Goal: Task Accomplishment & Management: Manage account settings

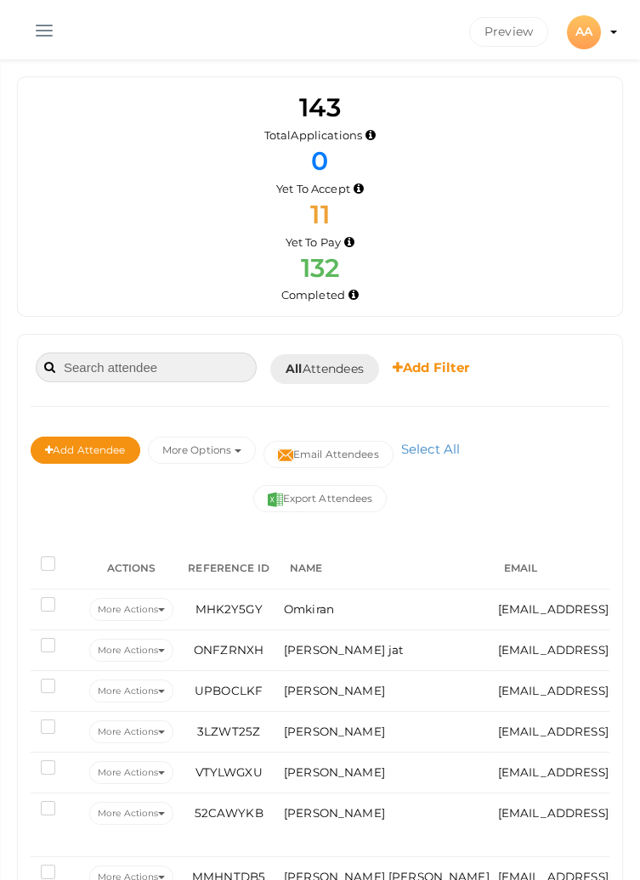
click at [163, 360] on input at bounding box center [146, 367] width 221 height 30
type input "A5F52W"
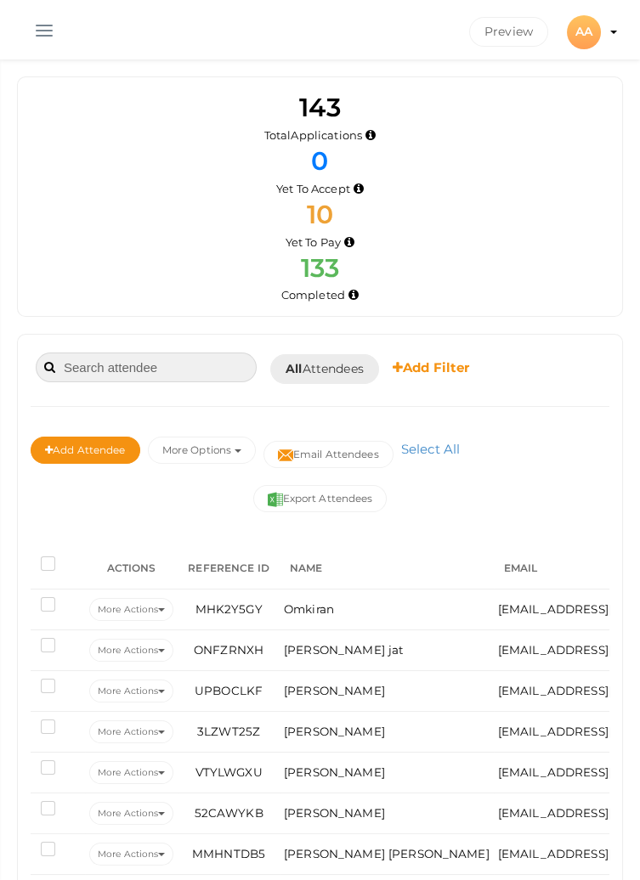
click at [162, 361] on input at bounding box center [146, 367] width 221 height 30
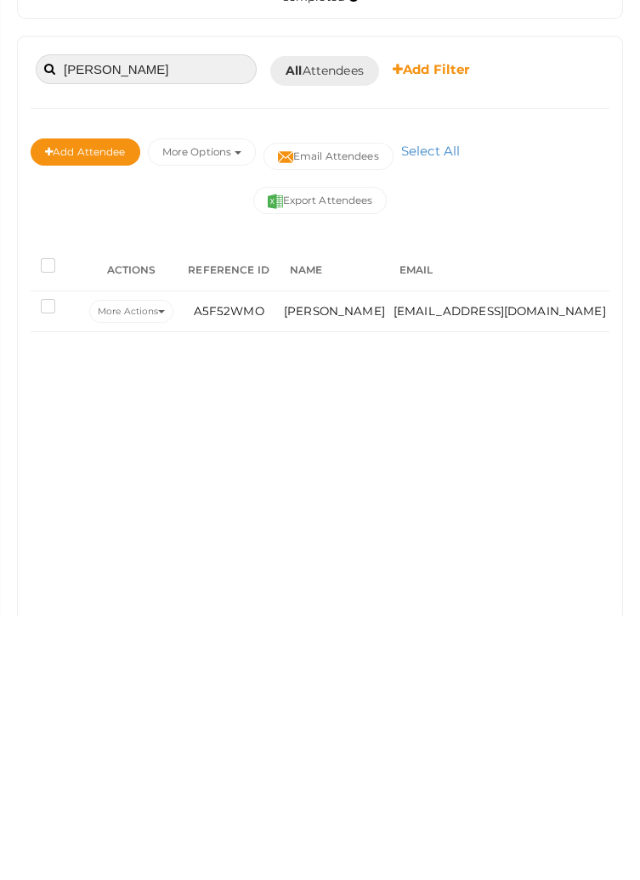
scroll to position [34, 0]
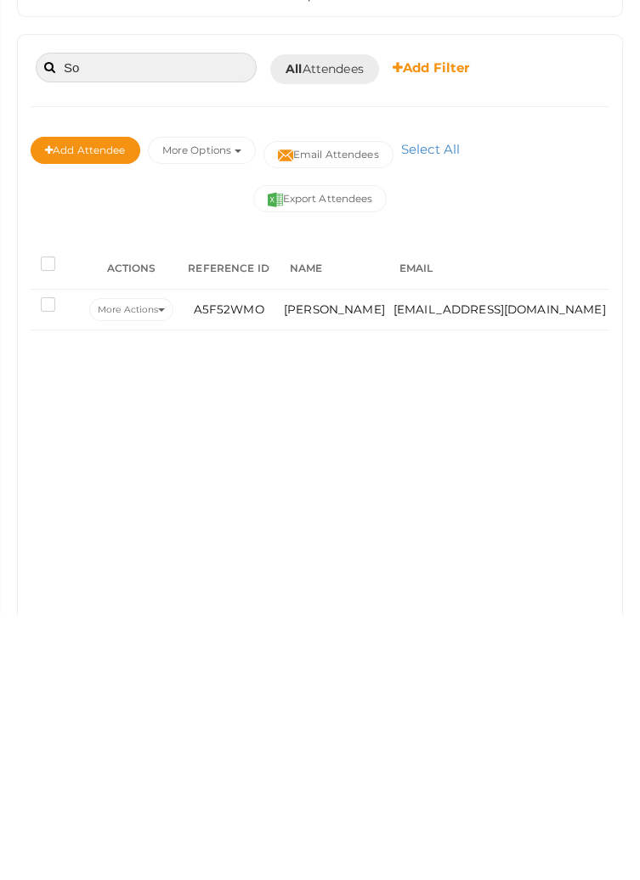
type input "S"
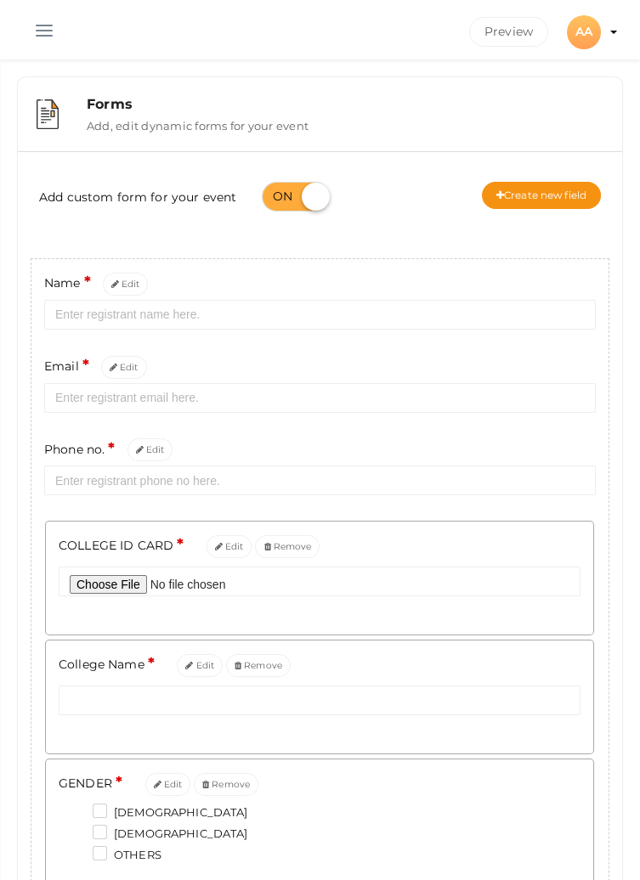
click at [25, 17] on button "button" at bounding box center [44, 27] width 44 height 44
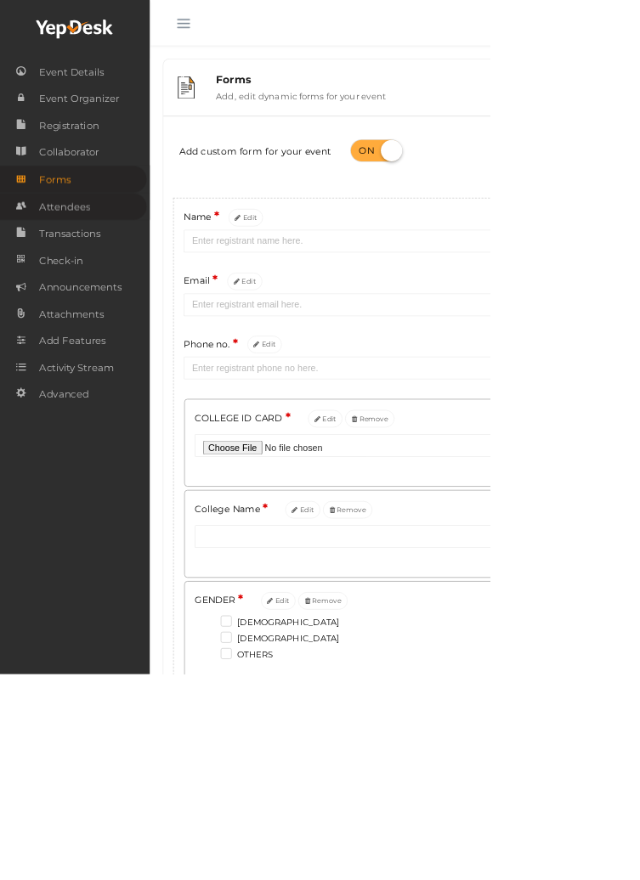
click at [65, 282] on span "Attendees" at bounding box center [84, 270] width 66 height 34
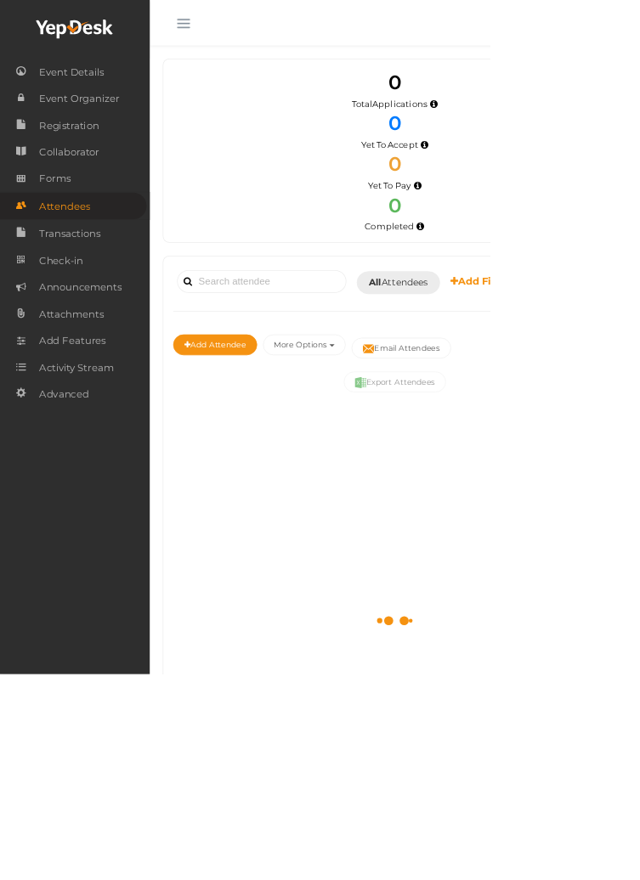
click at [231, 28] on button "button" at bounding box center [239, 27] width 44 height 44
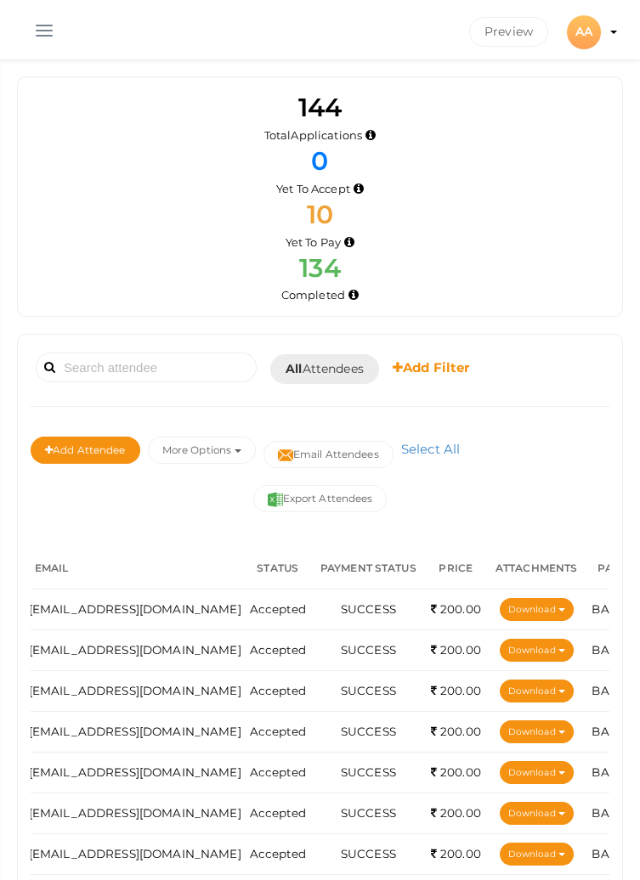
click at [592, 29] on div "AA" at bounding box center [584, 32] width 34 height 34
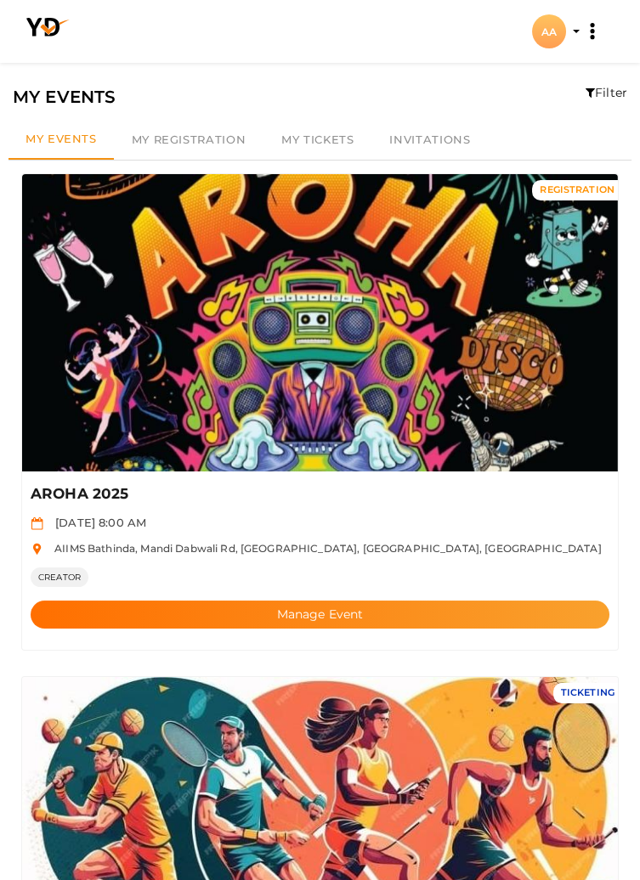
click at [561, 25] on div "AA" at bounding box center [549, 31] width 34 height 34
